Goal: Task Accomplishment & Management: Complete application form

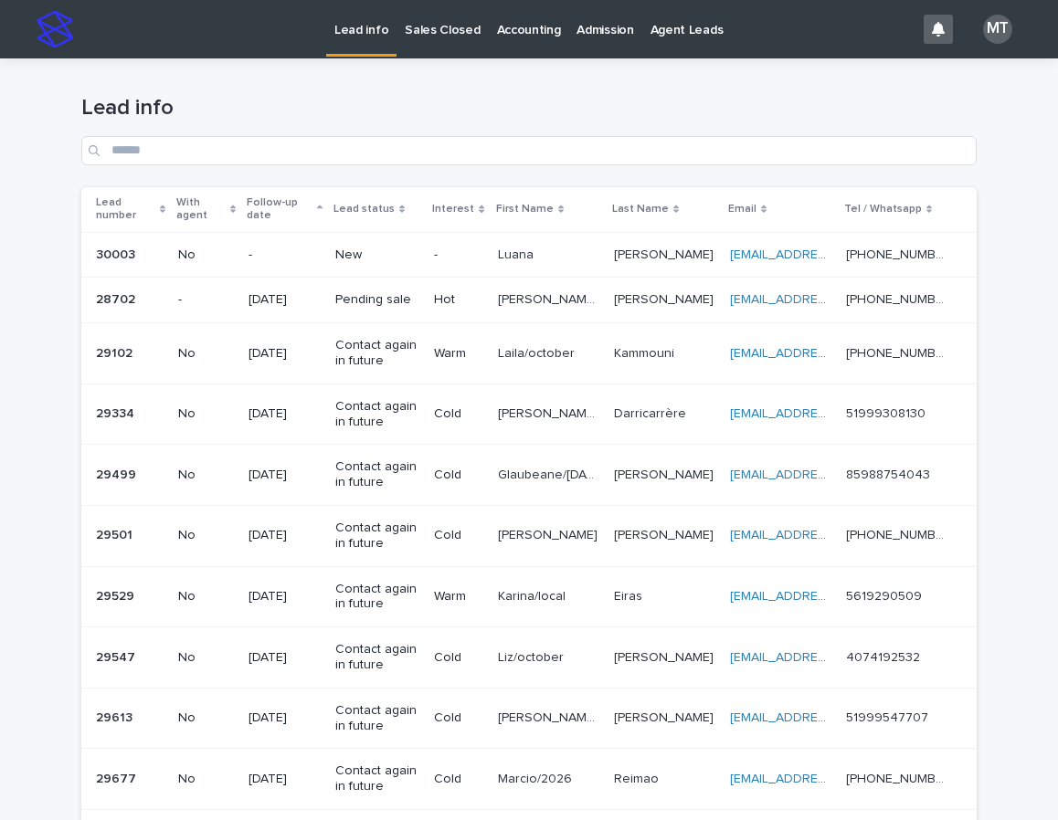
click at [468, 37] on p "Sales Closed" at bounding box center [442, 19] width 75 height 38
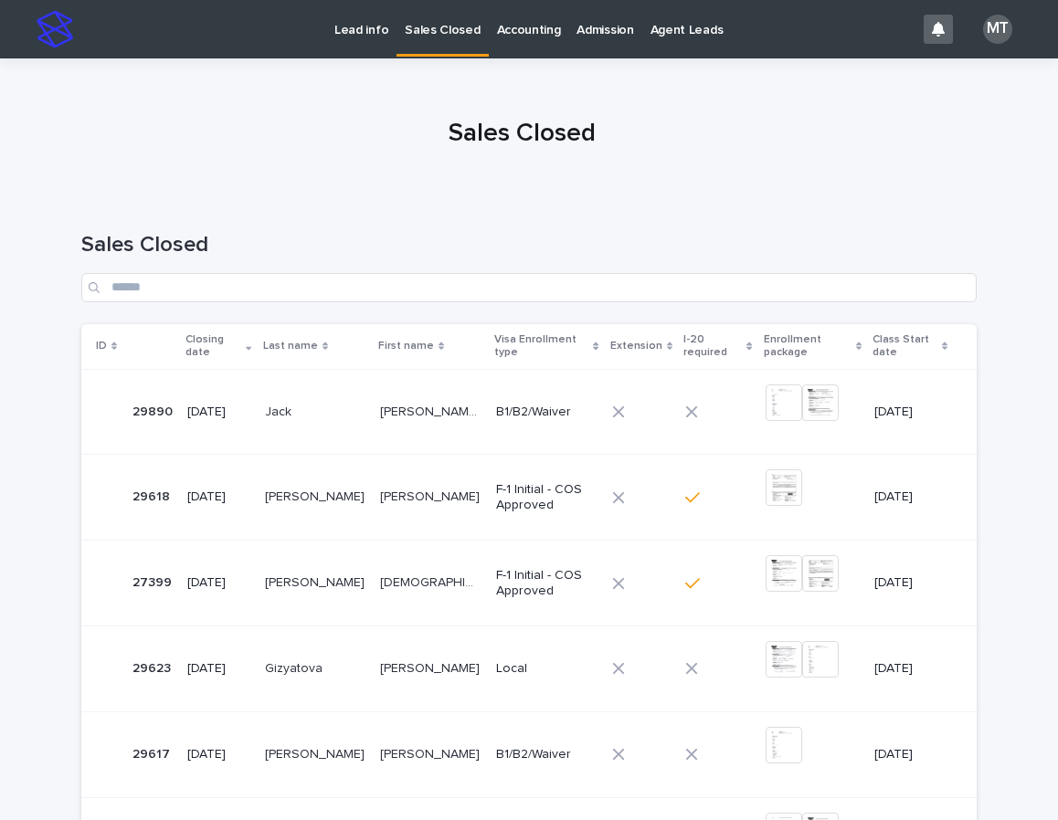
click at [489, 576] on td "F-1 Initial - COS Approved" at bounding box center [546, 584] width 115 height 86
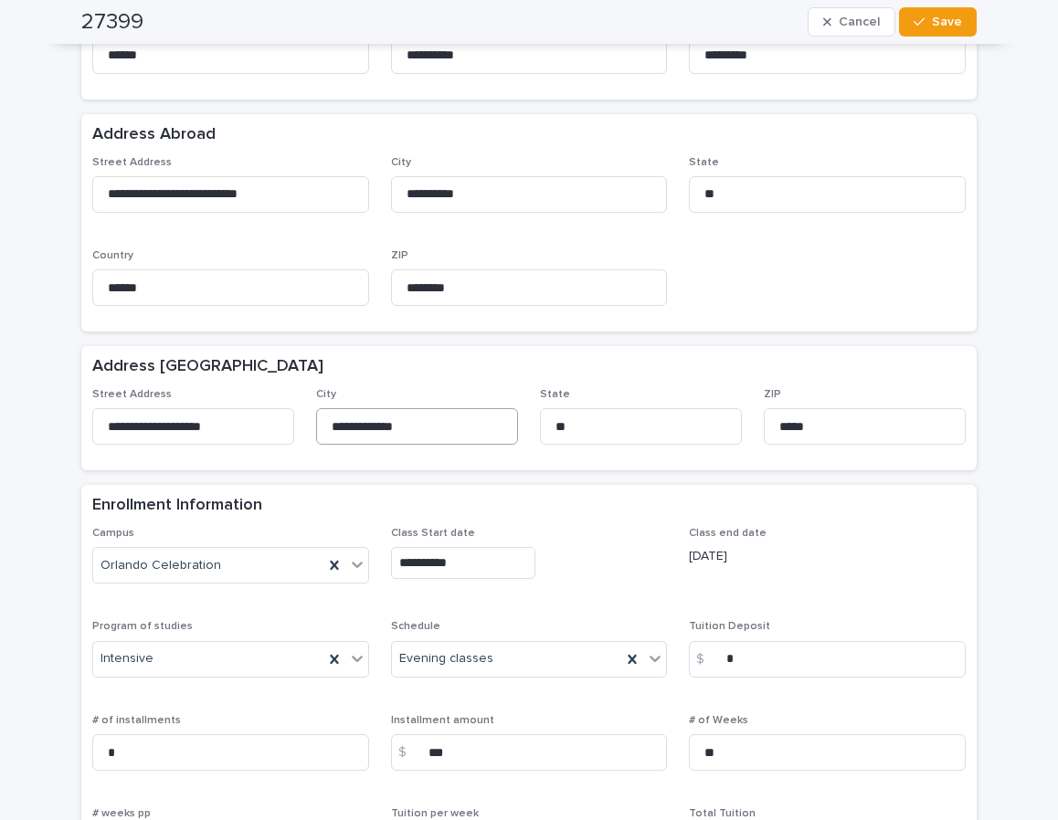
scroll to position [639, 0]
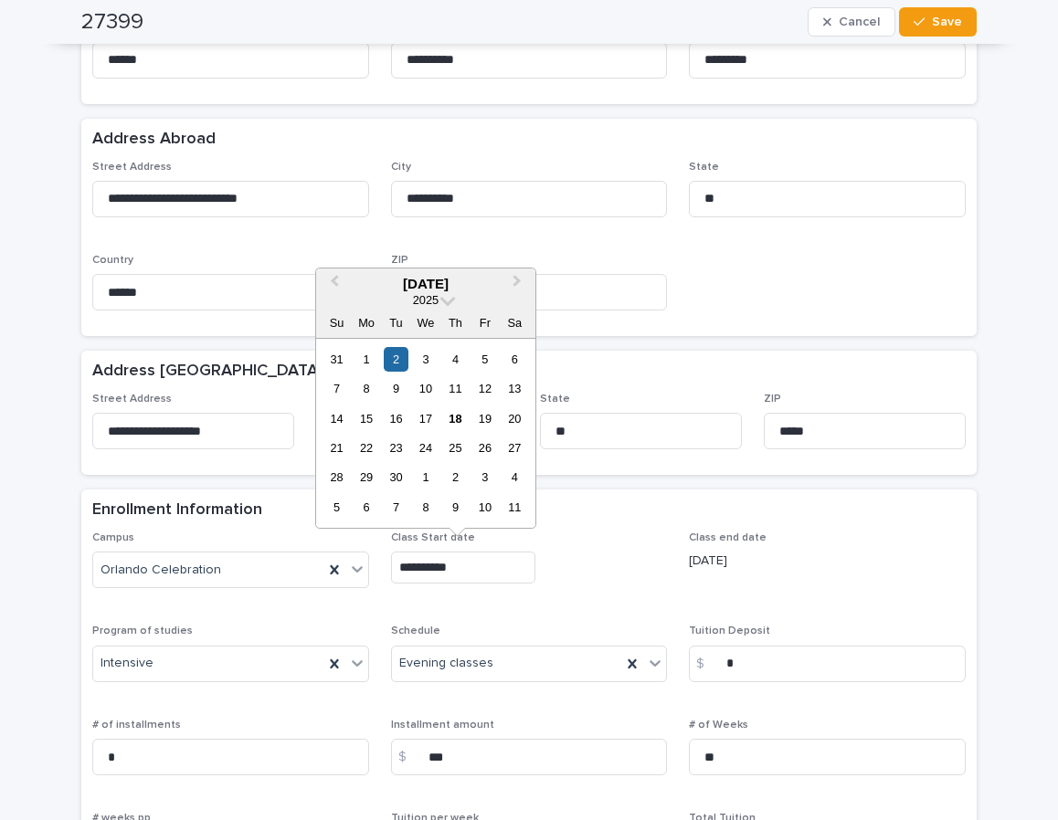
click at [423, 562] on input "**********" at bounding box center [463, 568] width 144 height 32
type input "**********"
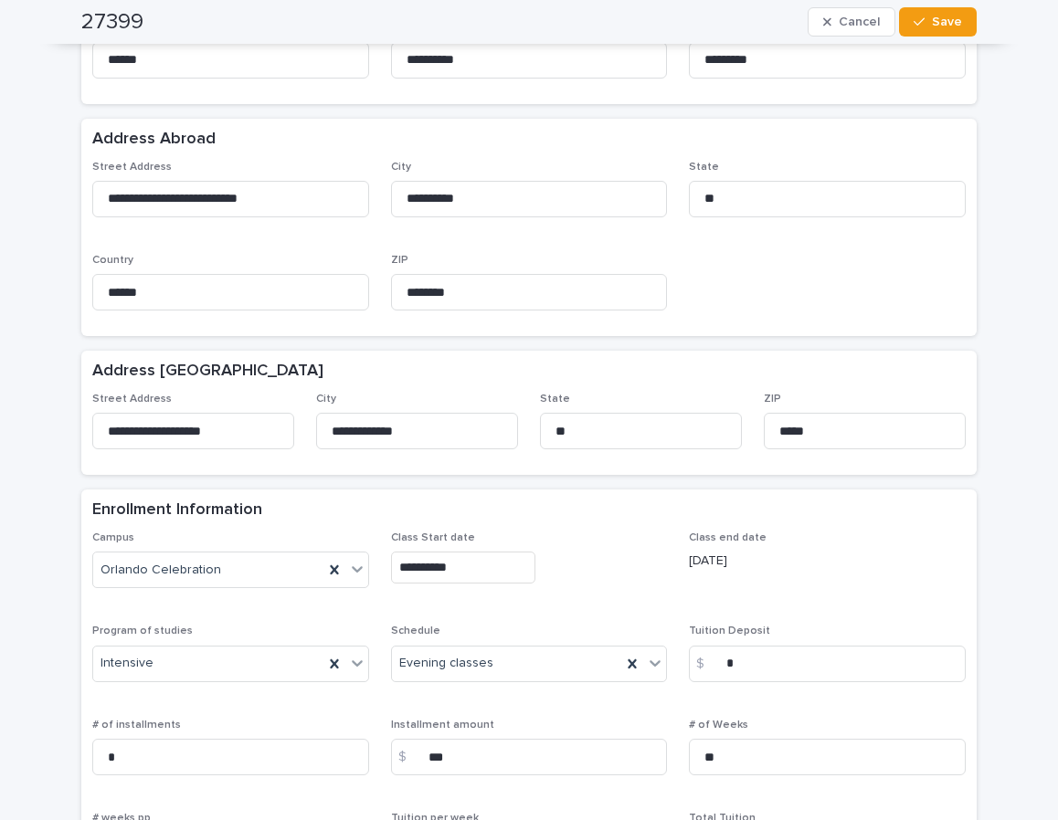
click at [817, 573] on div "Class end date 01/17/2026" at bounding box center [827, 558] width 277 height 54
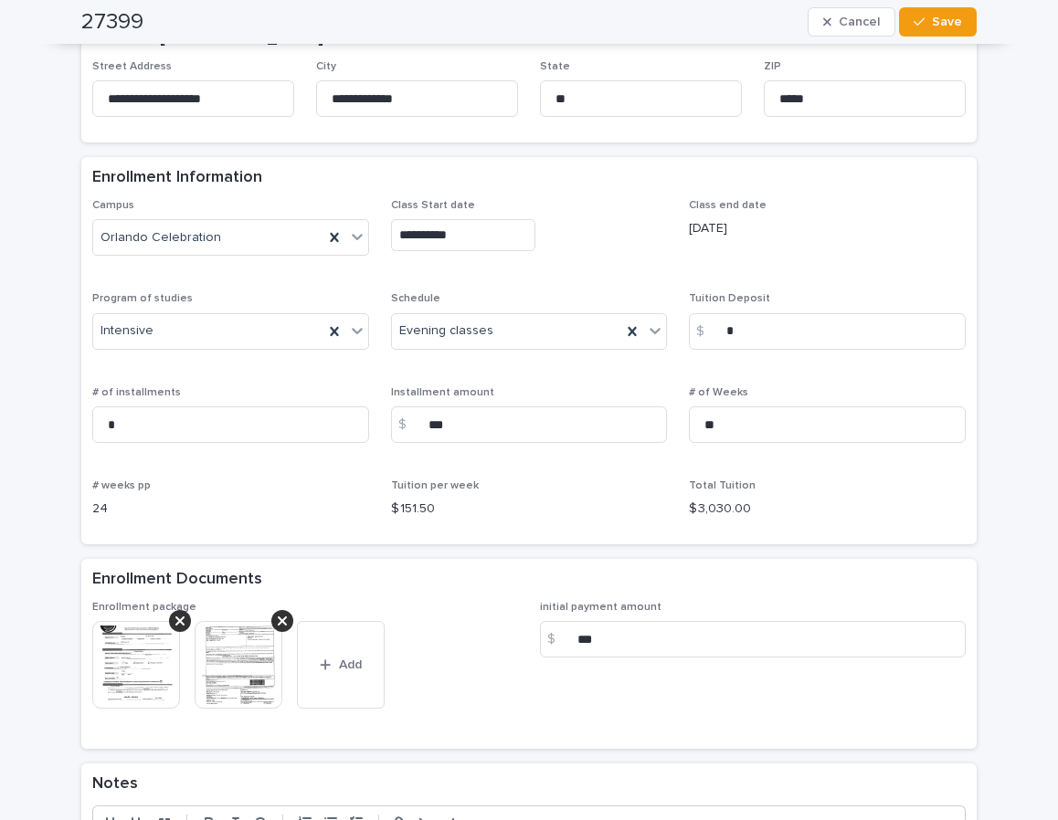
scroll to position [1005, 0]
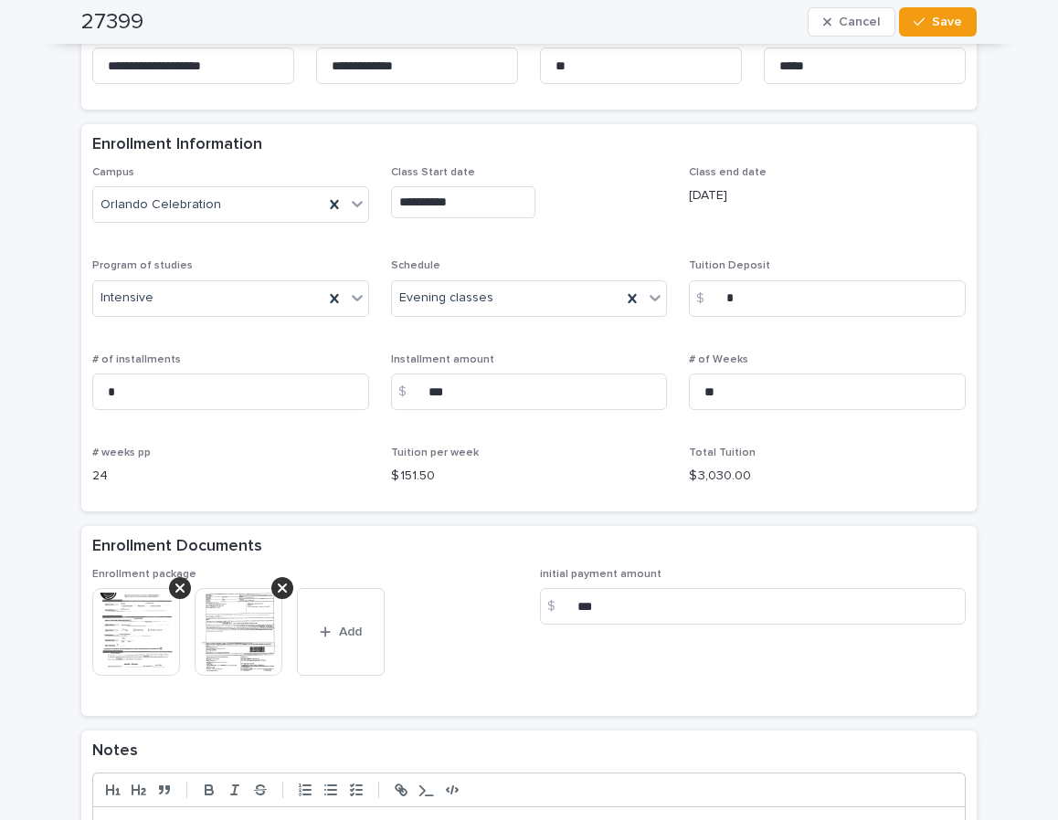
click at [461, 645] on div "This file cannot be opened Download File Add" at bounding box center [305, 639] width 426 height 102
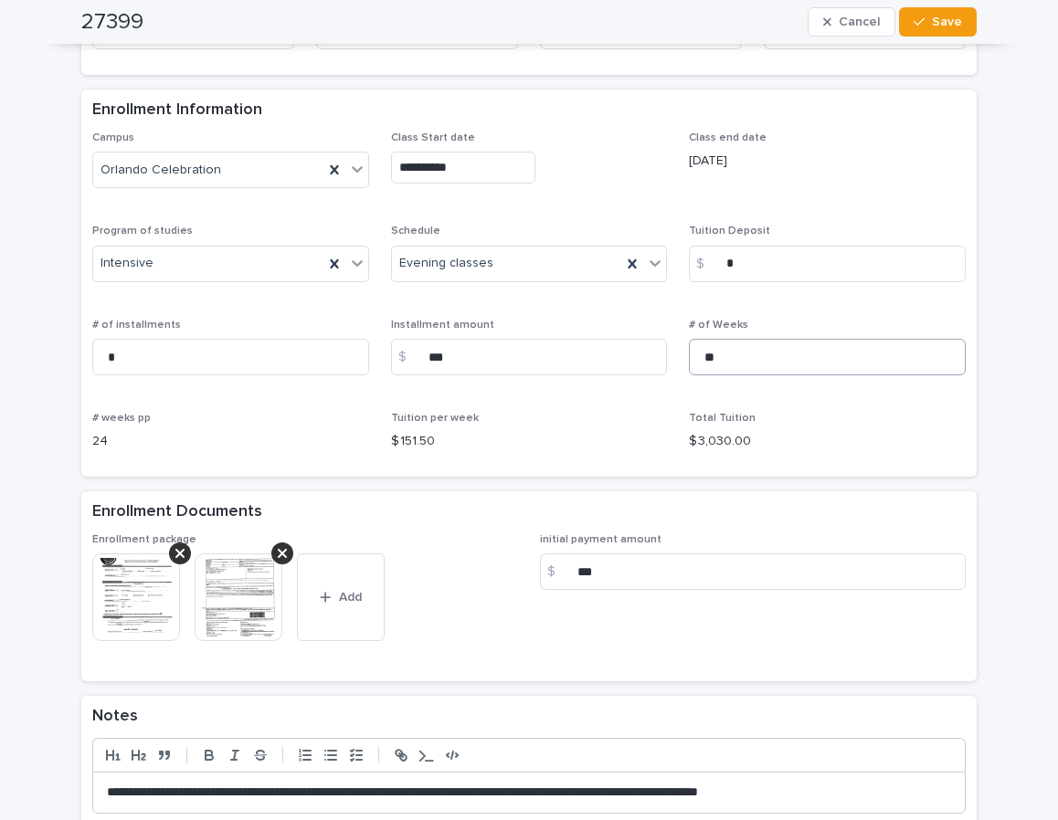
scroll to position [1080, 0]
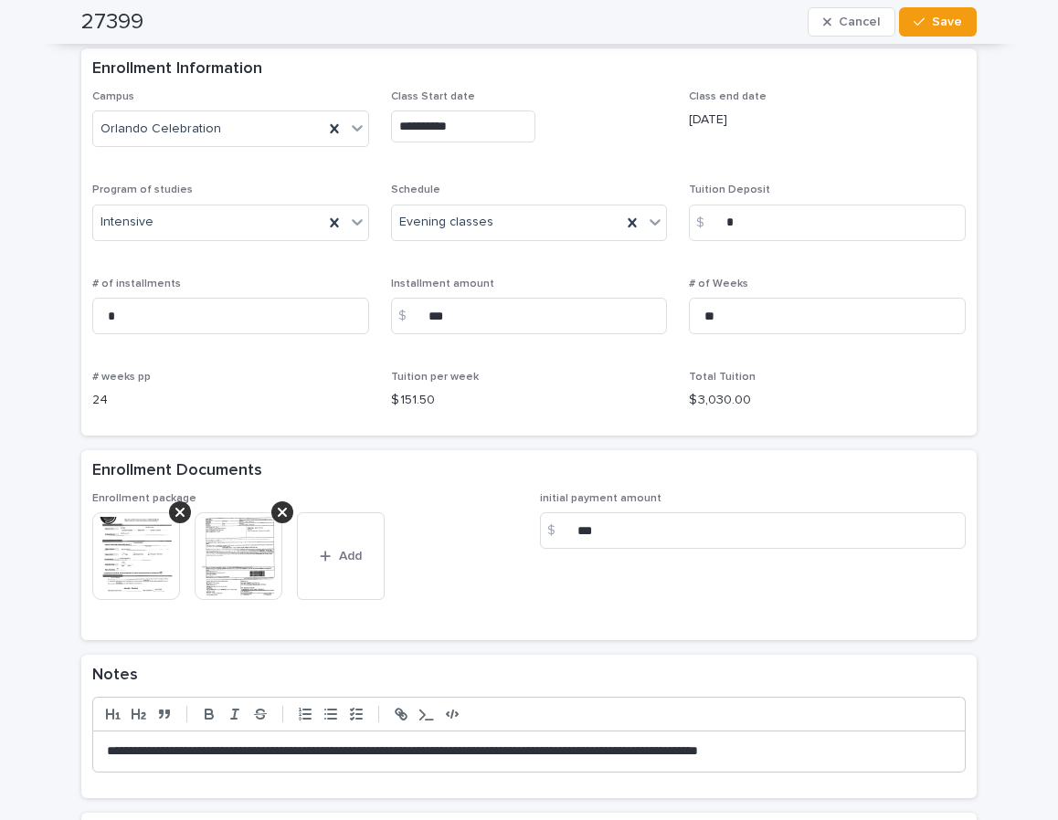
drag, startPoint x: 927, startPoint y: 15, endPoint x: 1014, endPoint y: 39, distance: 90.2
click at [927, 15] on button "Save" at bounding box center [938, 21] width 78 height 29
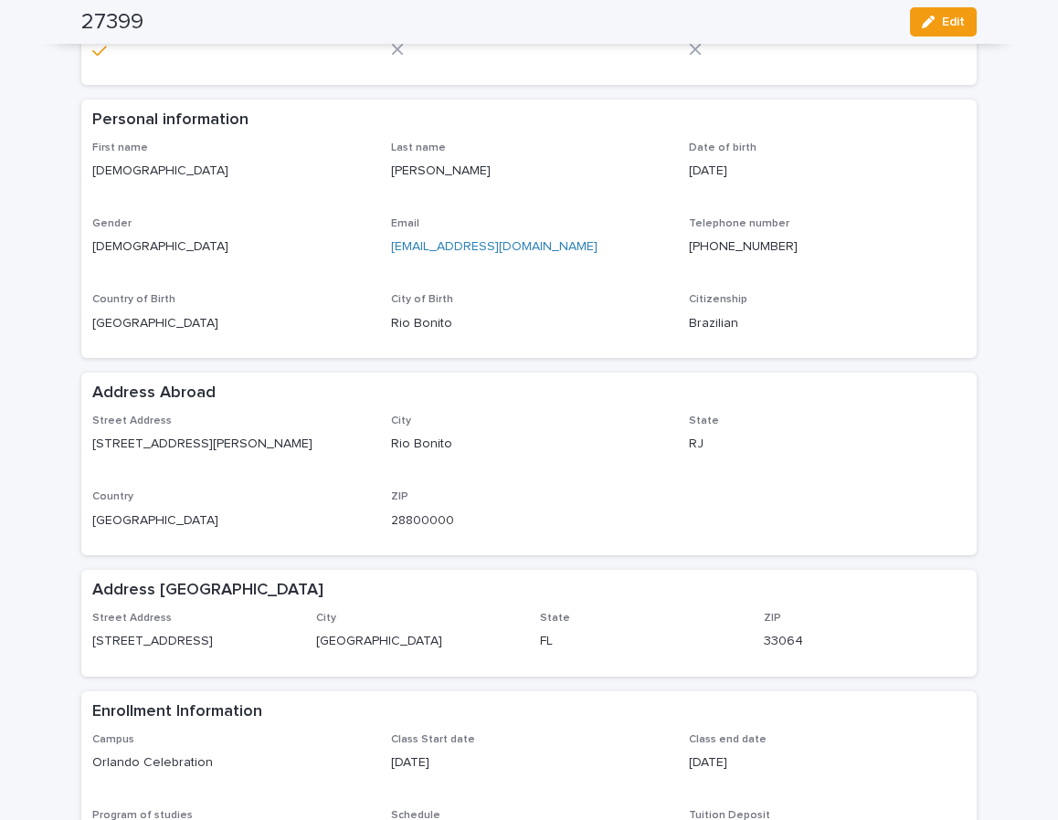
scroll to position [0, 0]
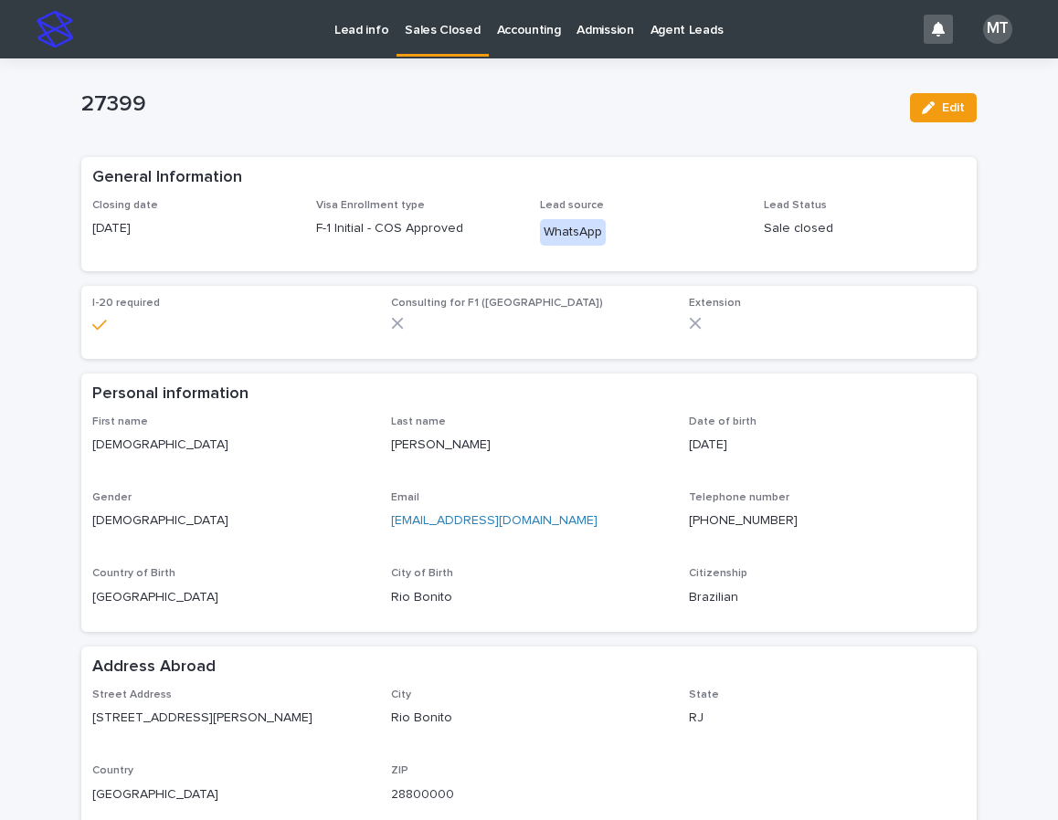
click at [347, 26] on p "Lead info" at bounding box center [361, 19] width 54 height 38
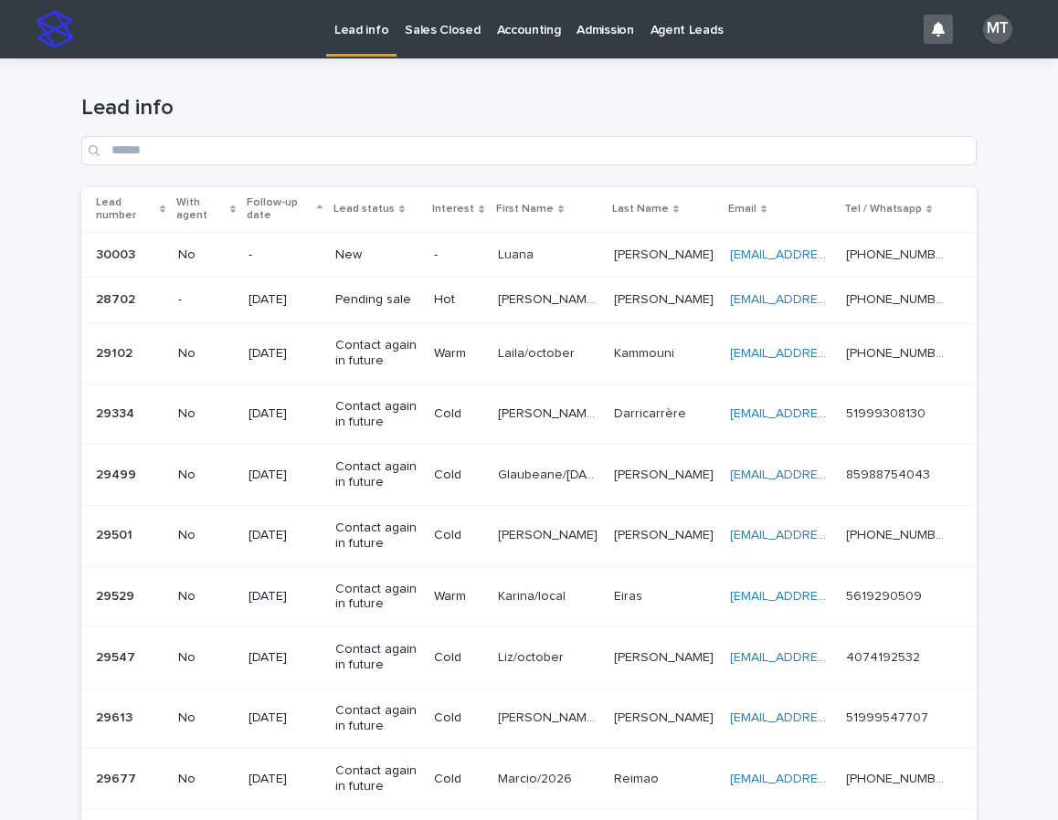
click at [393, 254] on p "New" at bounding box center [377, 255] width 84 height 16
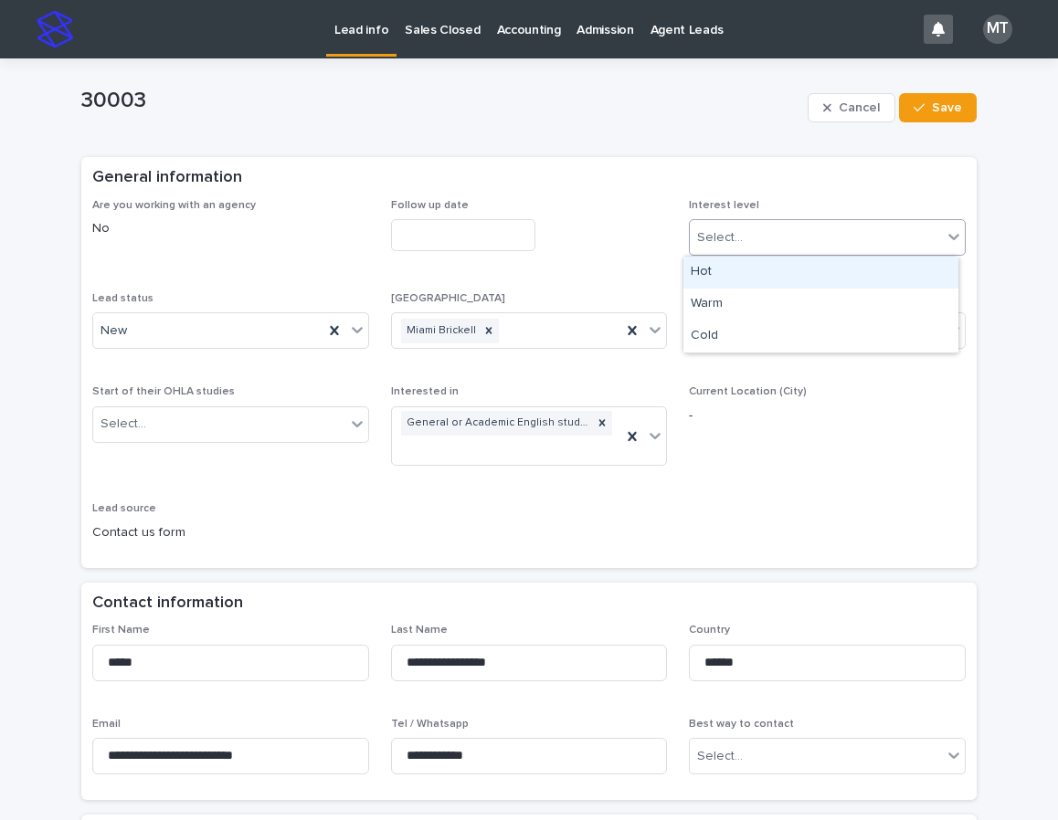
click at [746, 230] on div "Select..." at bounding box center [815, 238] width 252 height 30
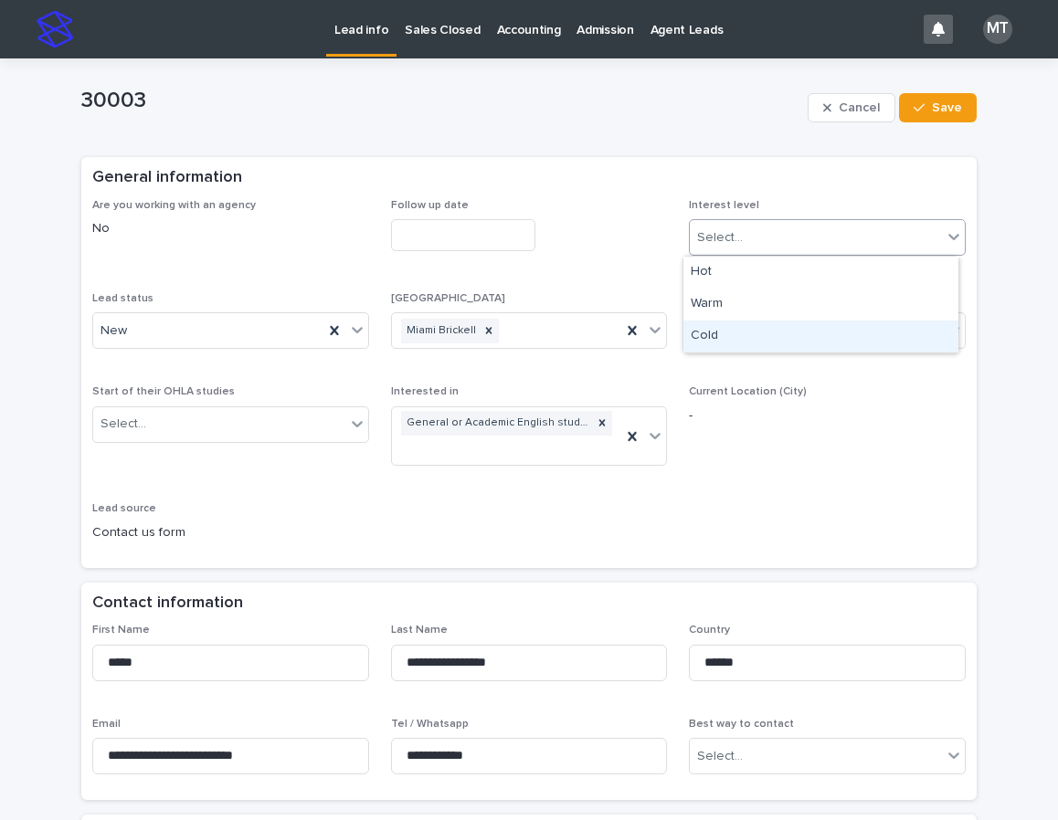
click at [709, 341] on div "Cold" at bounding box center [820, 337] width 275 height 32
click at [412, 232] on input "text" at bounding box center [463, 235] width 144 height 32
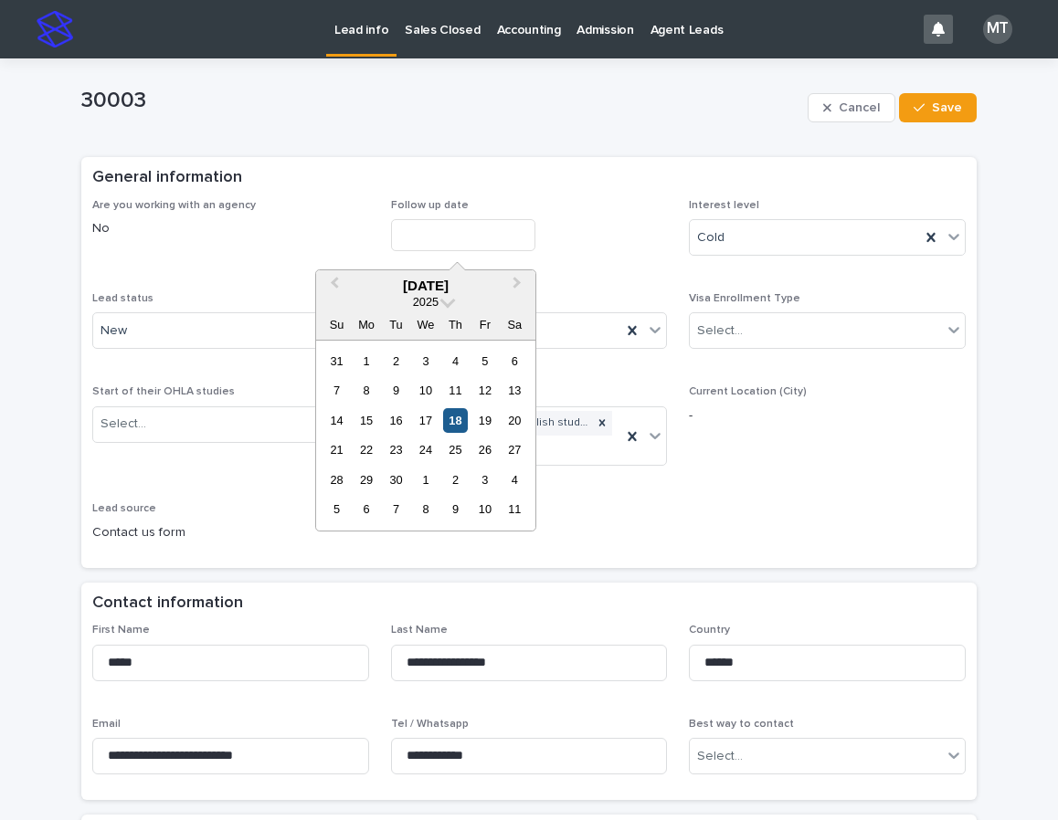
click at [451, 416] on div "18" at bounding box center [455, 420] width 25 height 25
type input "**********"
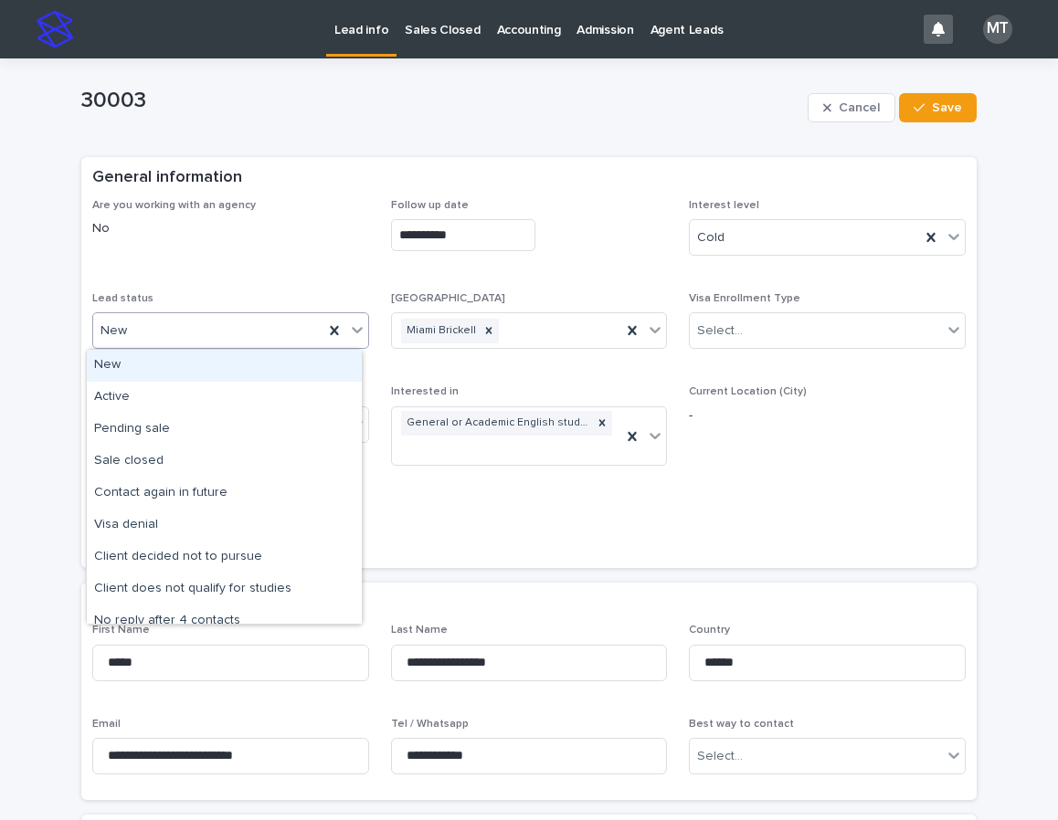
click at [187, 323] on div "New" at bounding box center [208, 331] width 230 height 30
click at [126, 396] on div "Active" at bounding box center [224, 398] width 275 height 32
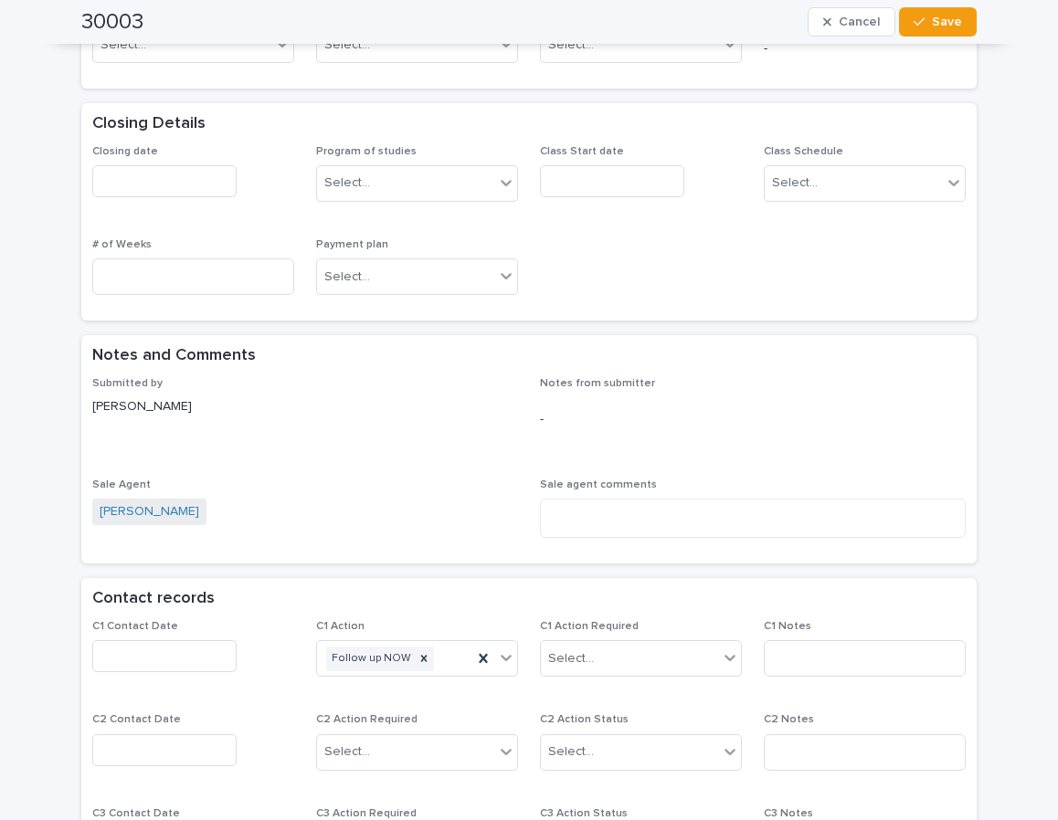
scroll to position [1279, 0]
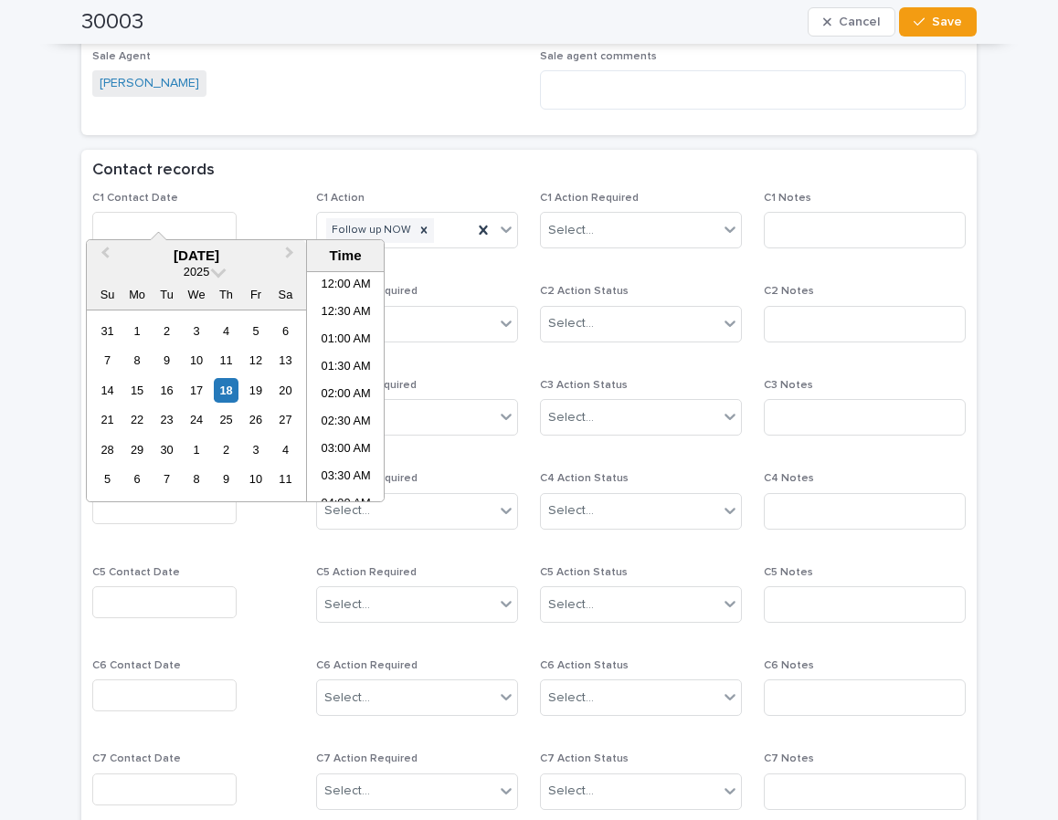
click at [100, 212] on input "text" at bounding box center [164, 228] width 144 height 32
click at [333, 384] on li "09:30 AM" at bounding box center [346, 386] width 78 height 27
type input "**********"
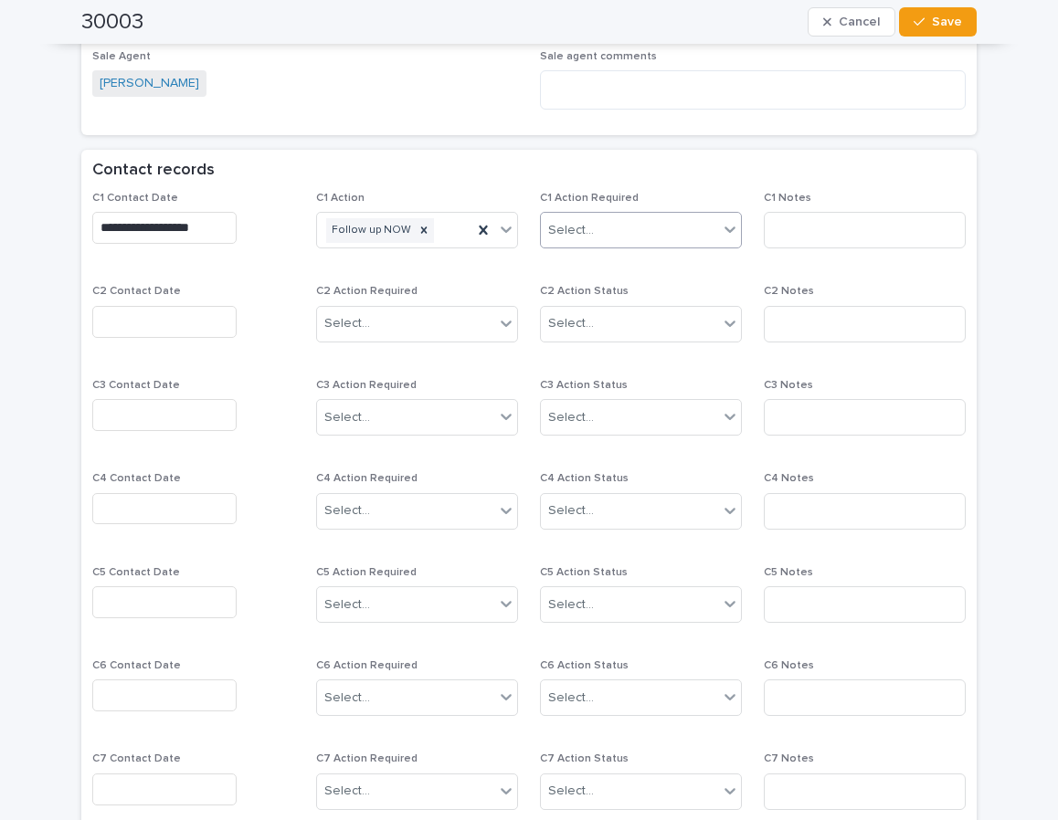
click at [638, 216] on div "Select..." at bounding box center [629, 231] width 177 height 30
click at [610, 276] on div "Completed" at bounding box center [634, 274] width 200 height 32
click at [805, 212] on input at bounding box center [864, 230] width 202 height 37
type input "*****"
click at [921, 23] on div "button" at bounding box center [922, 22] width 18 height 13
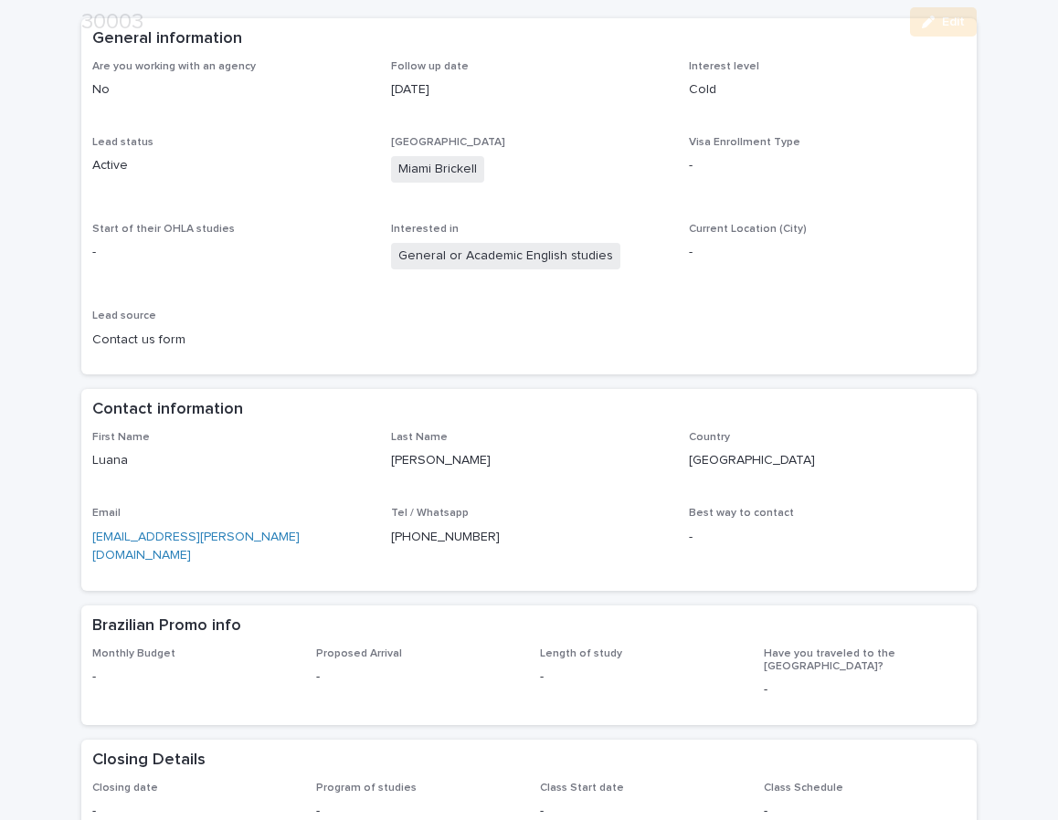
scroll to position [365, 0]
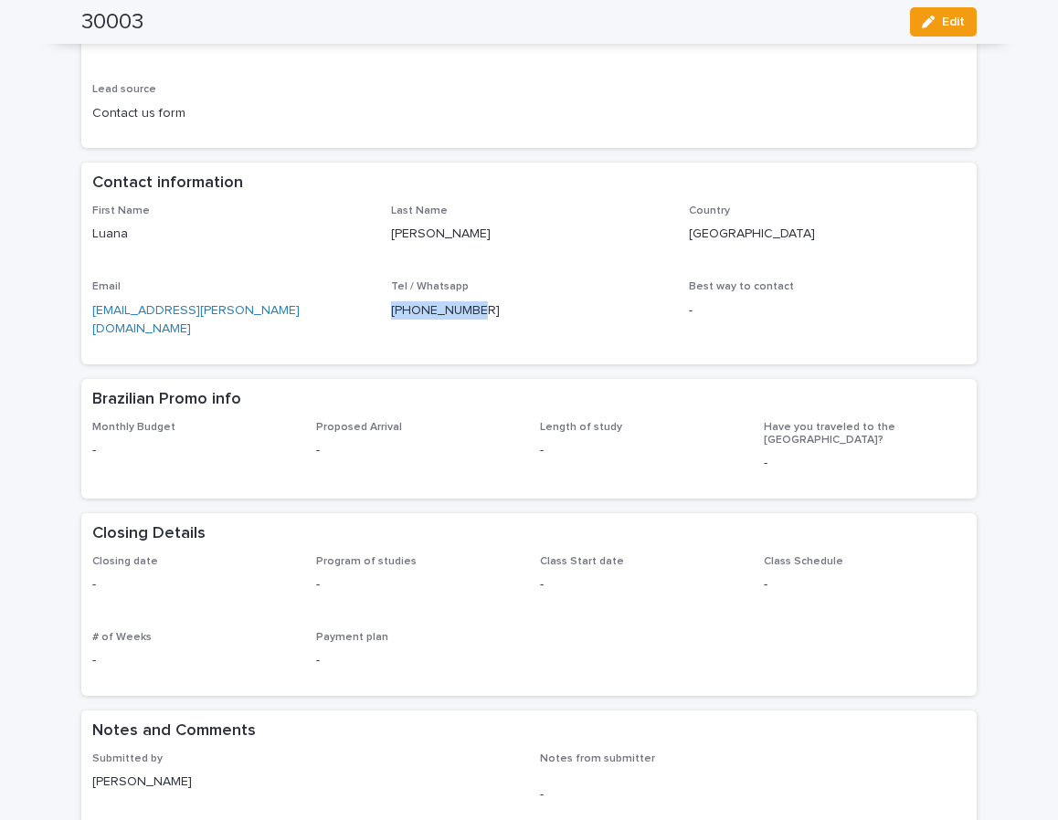
drag, startPoint x: 468, startPoint y: 308, endPoint x: 384, endPoint y: 308, distance: 84.0
click at [391, 308] on p "[PHONE_NUMBER]" at bounding box center [529, 310] width 277 height 19
copy p "[PHONE_NUMBER]"
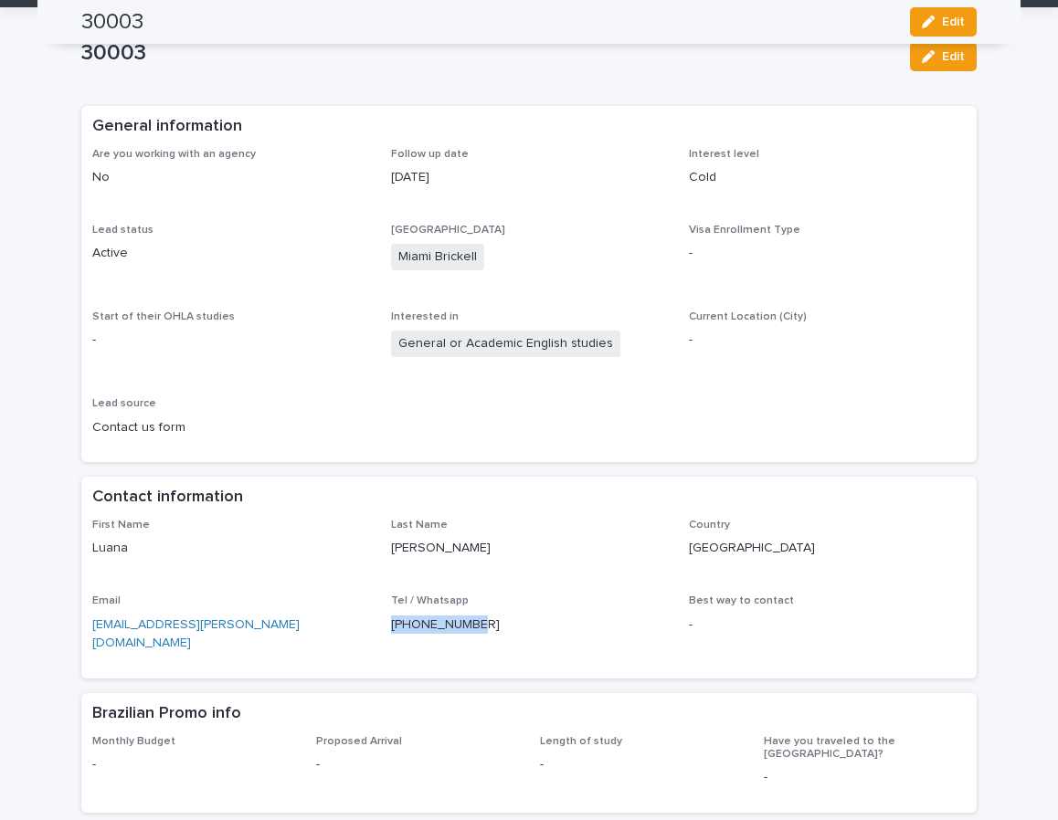
scroll to position [0, 0]
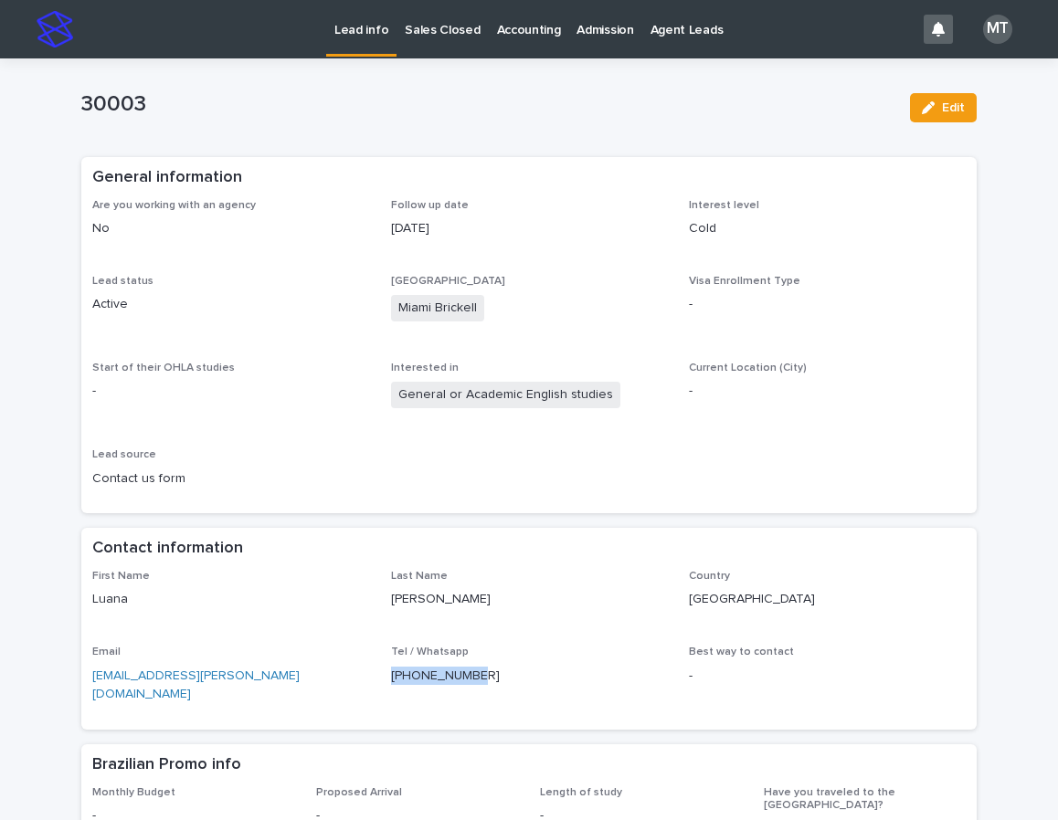
click at [340, 35] on p "Lead info" at bounding box center [361, 19] width 54 height 38
